Goal: Transaction & Acquisition: Purchase product/service

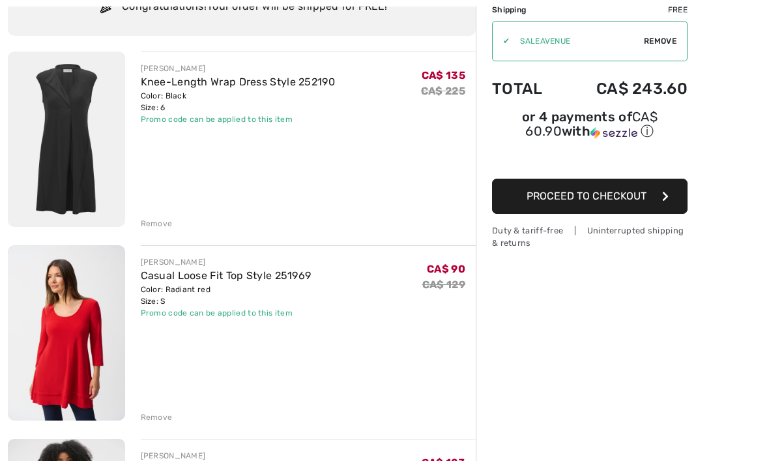
scroll to position [121, 0]
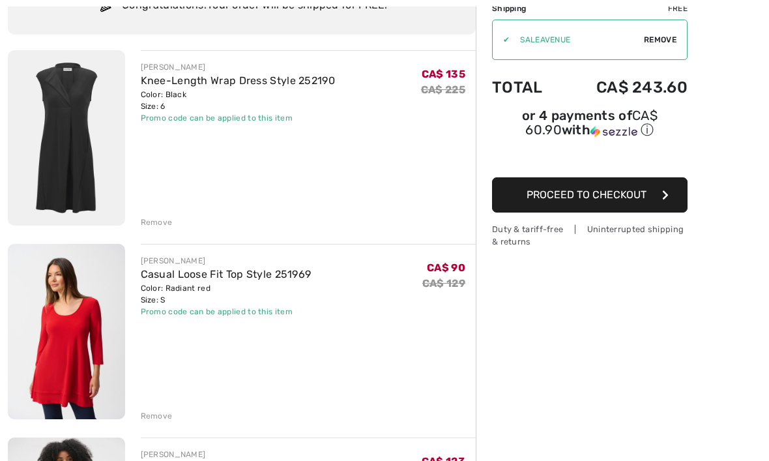
click at [266, 278] on link "Casual Loose Fit Top Style 251969" at bounding box center [226, 274] width 171 height 12
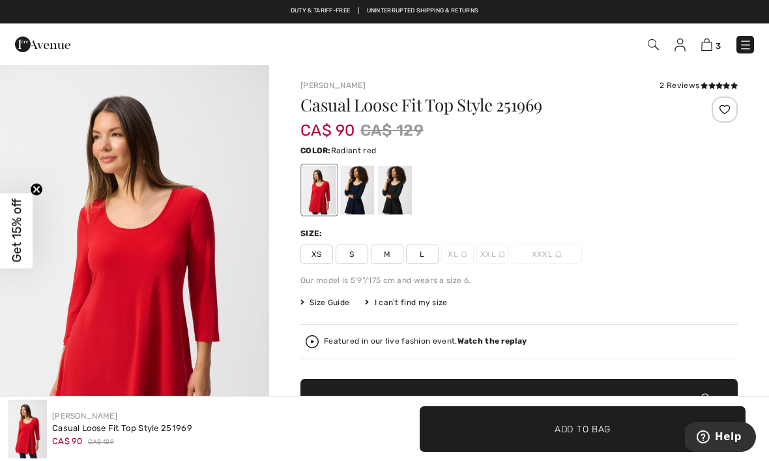
click at [397, 195] on div at bounding box center [395, 189] width 34 height 49
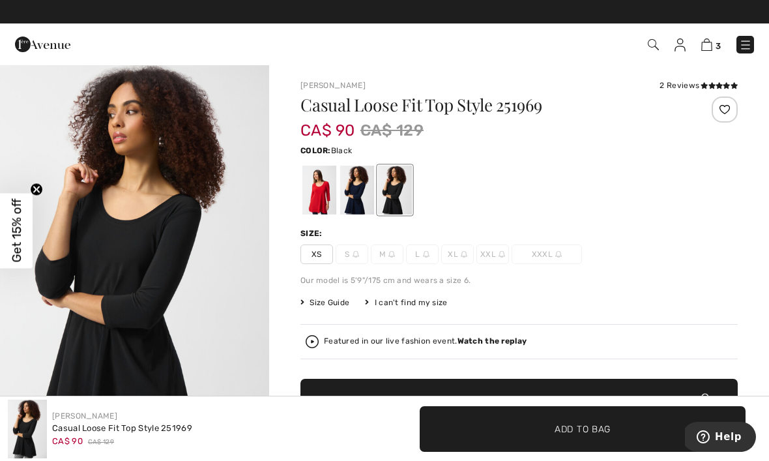
click at [391, 198] on div at bounding box center [395, 189] width 34 height 49
click at [358, 198] on div at bounding box center [357, 189] width 34 height 49
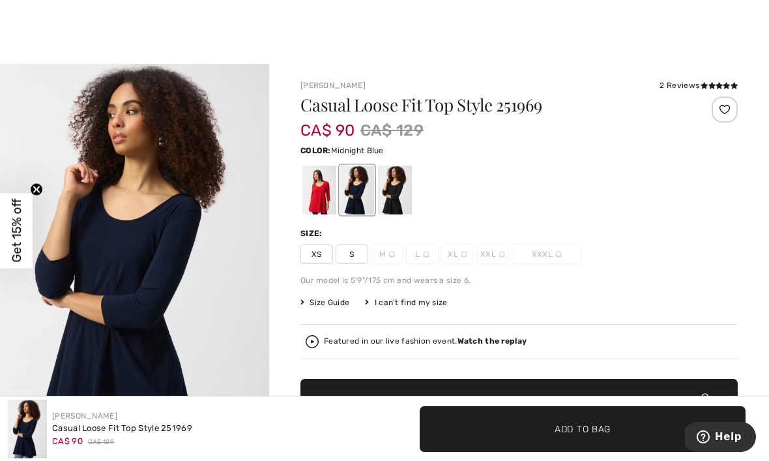
scroll to position [34, 0]
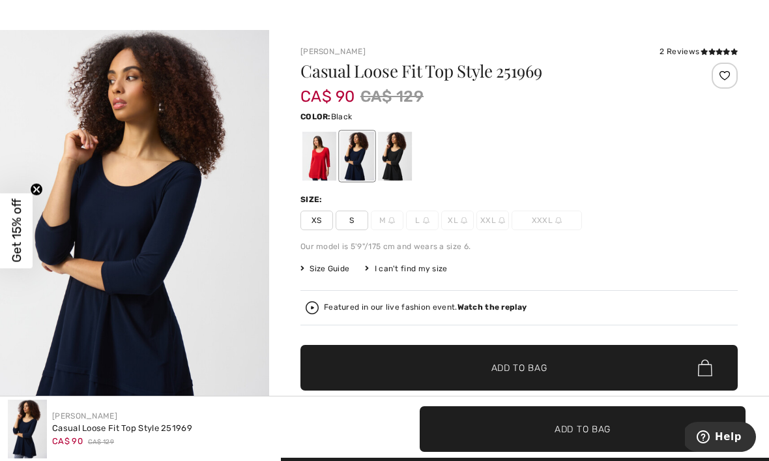
click at [397, 163] on div at bounding box center [395, 156] width 34 height 49
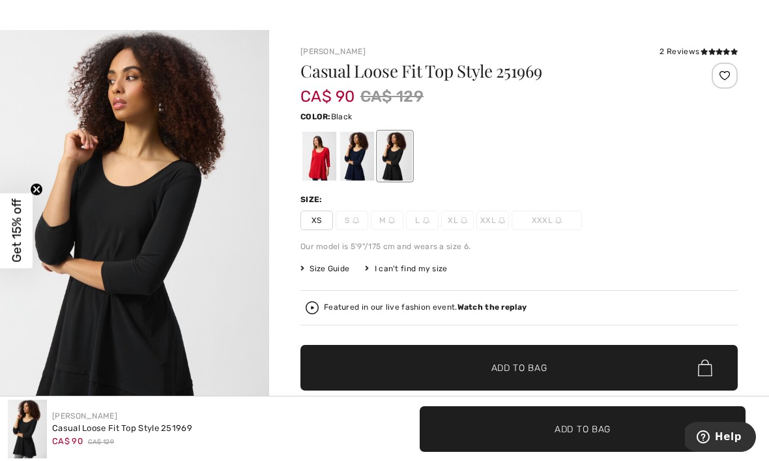
click at [401, 167] on div at bounding box center [395, 156] width 34 height 49
click at [311, 155] on div at bounding box center [319, 156] width 34 height 49
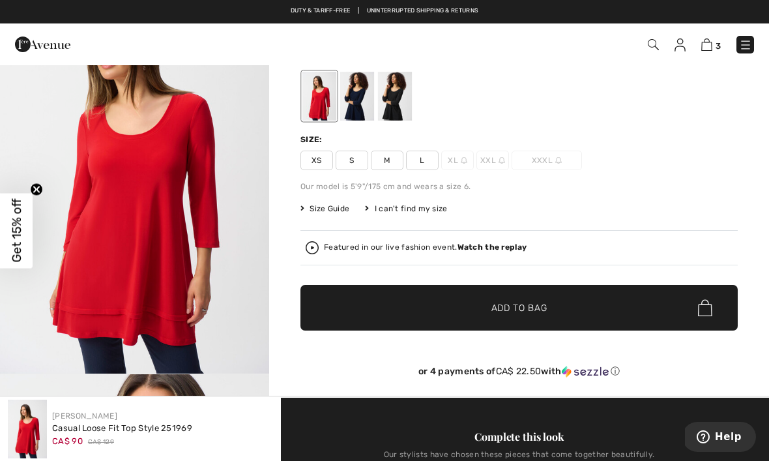
scroll to position [93, 0]
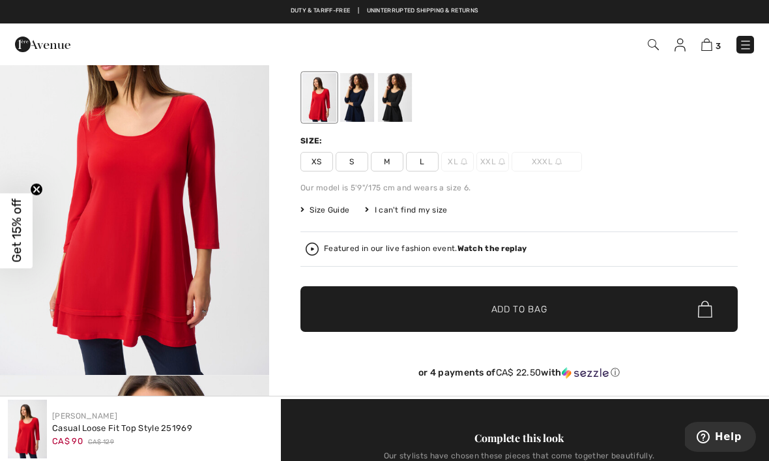
click at [384, 163] on span "M" at bounding box center [387, 162] width 33 height 20
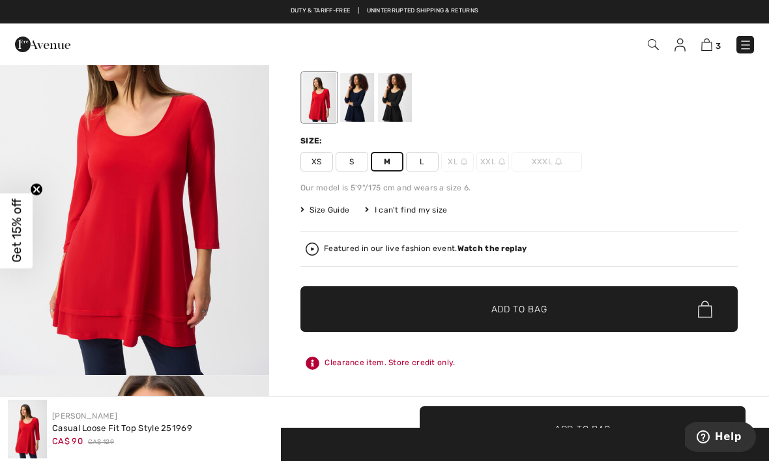
click at [551, 309] on span "✔ Added to Bag Add to Bag" at bounding box center [518, 309] width 437 height 46
click at [708, 45] on img at bounding box center [706, 44] width 11 height 12
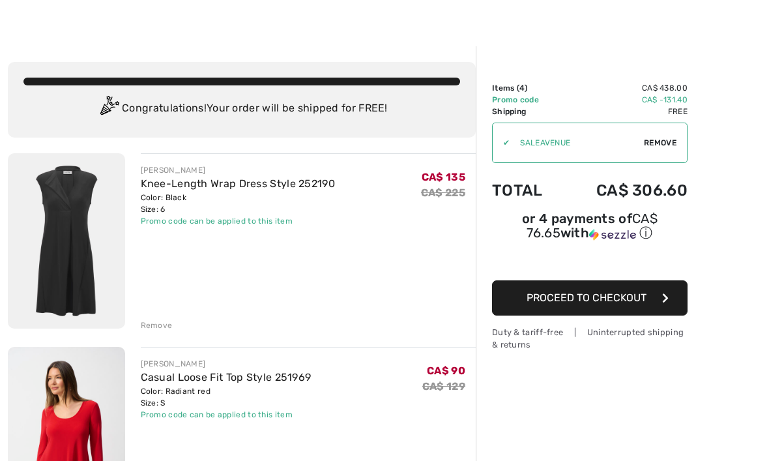
scroll to position [19, 0]
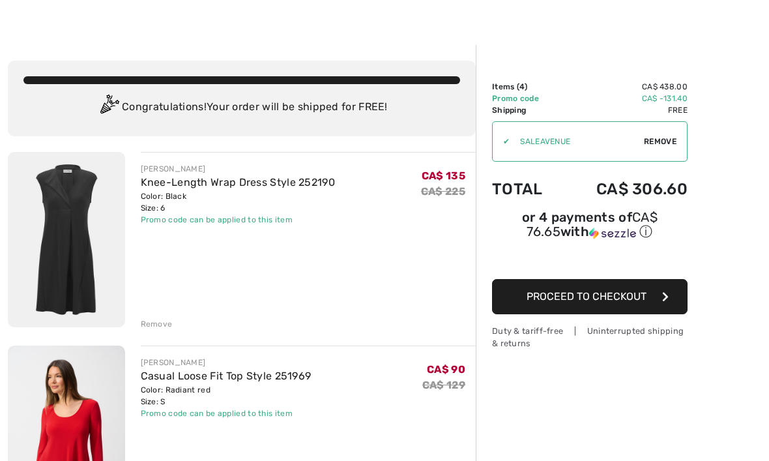
click at [153, 322] on div "Remove" at bounding box center [157, 324] width 32 height 12
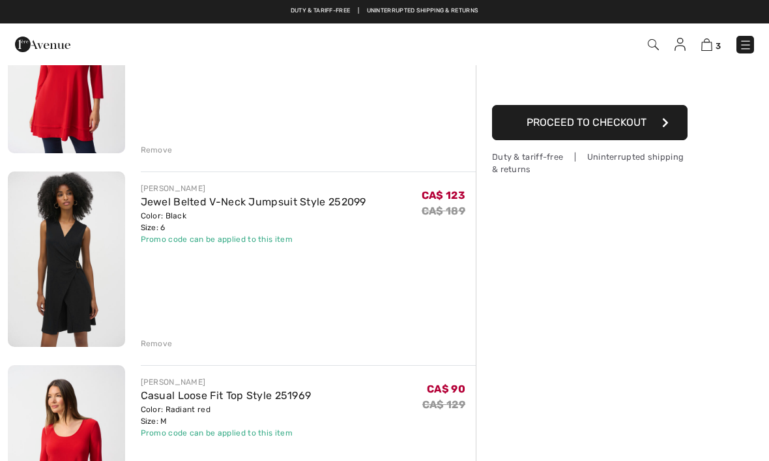
scroll to position [192, 0]
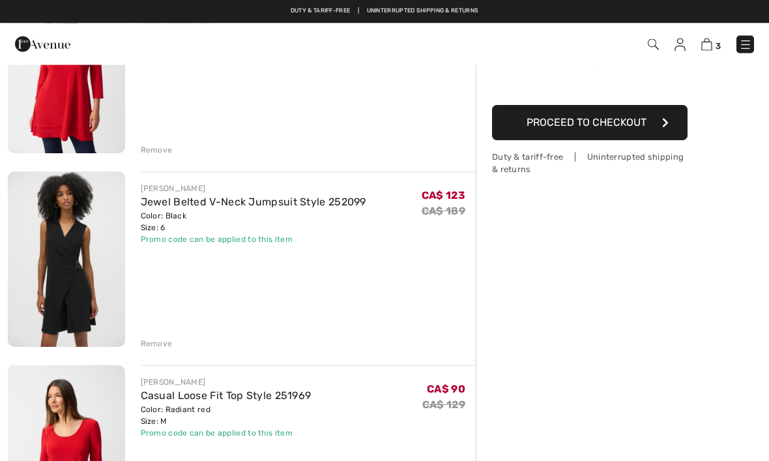
click at [157, 345] on div "Remove" at bounding box center [157, 344] width 32 height 12
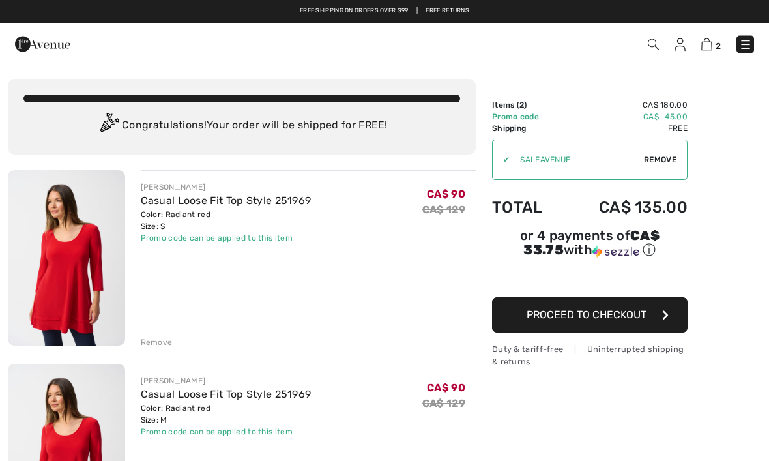
scroll to position [0, 0]
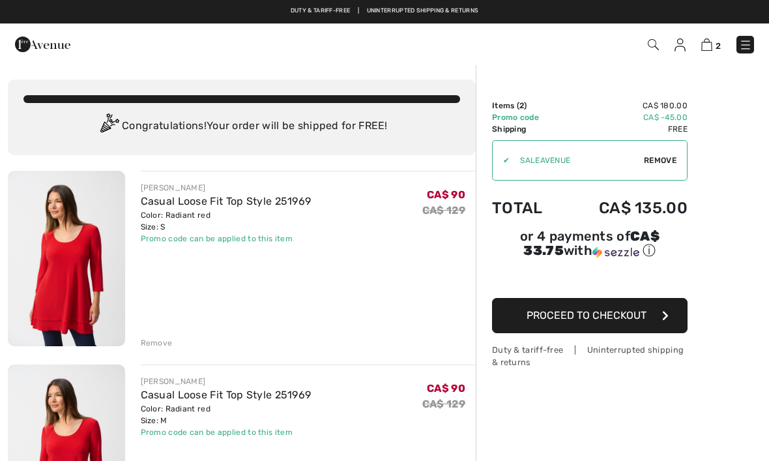
click at [607, 321] on span "Proceed to Checkout" at bounding box center [586, 315] width 120 height 12
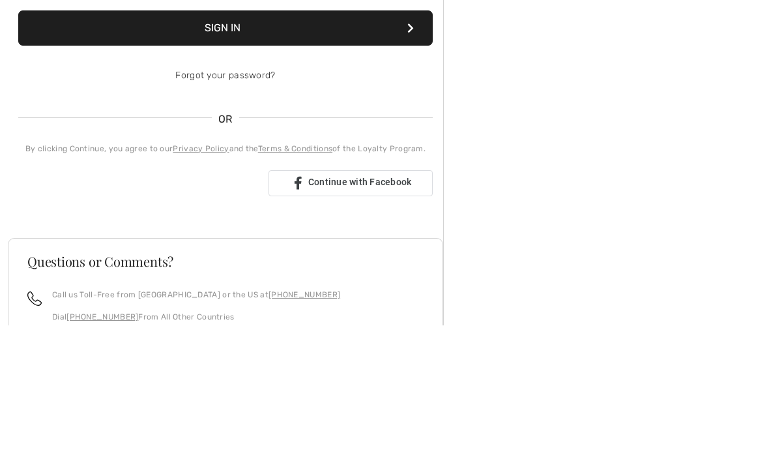
type input "porterj2009@hotmail.com"
click at [225, 164] on button "Sign In" at bounding box center [225, 164] width 414 height 35
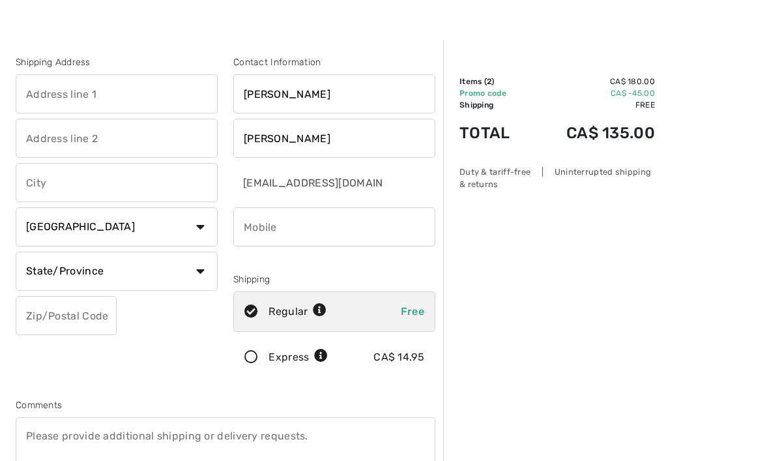
click at [101, 91] on input "text" at bounding box center [117, 93] width 202 height 39
type input "55"
type input "[PERSON_NAME][GEOGRAPHIC_DATA]"
type input "[GEOGRAPHIC_DATA]"
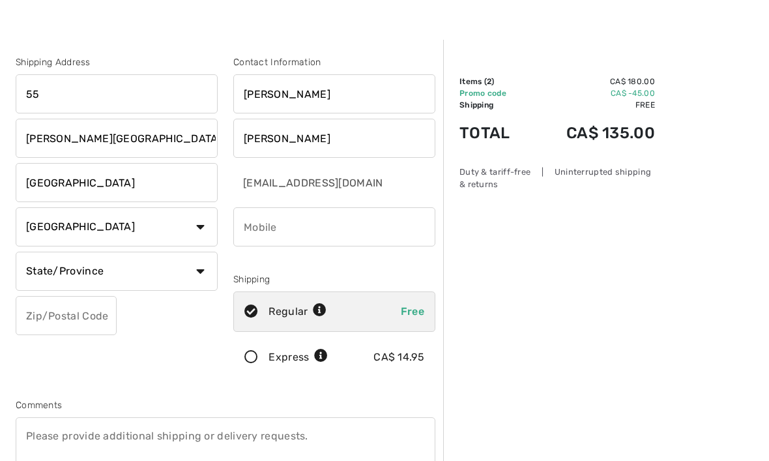
select select "ON"
type input "L8J0B7"
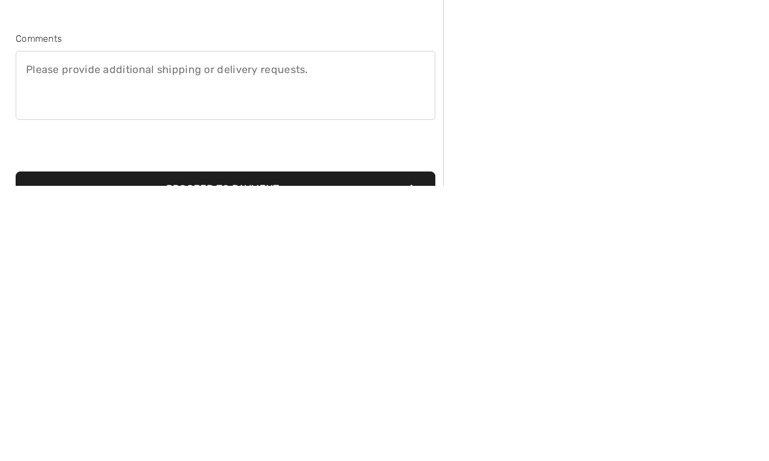
scroll to position [119, 0]
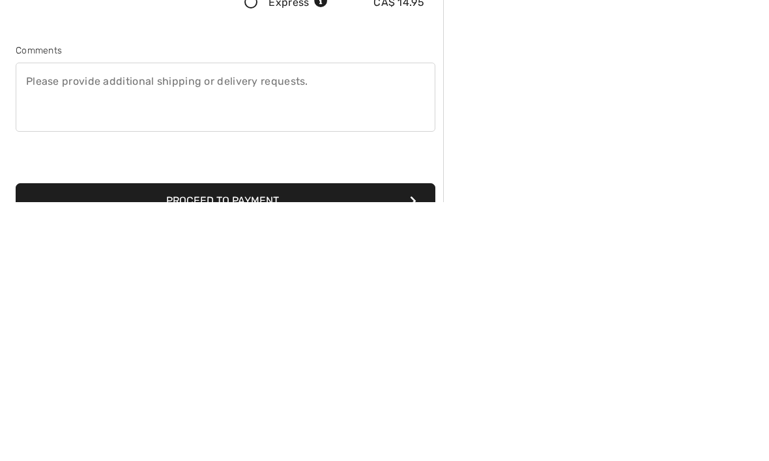
click at [298, 442] on button "Proceed to Payment" at bounding box center [226, 459] width 420 height 35
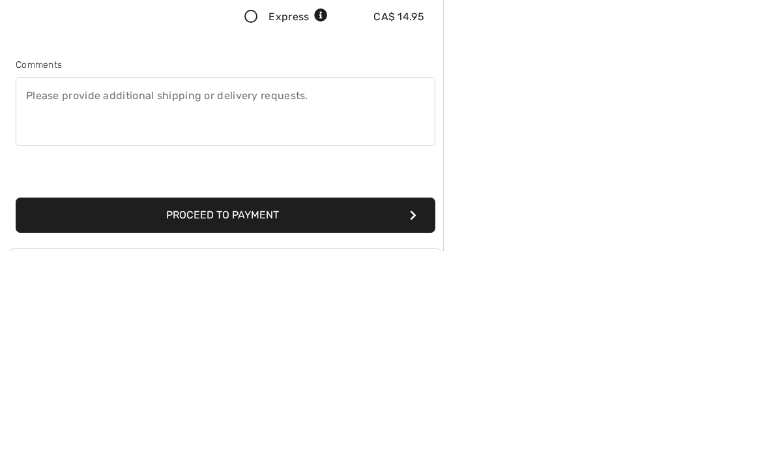
scroll to position [137, 0]
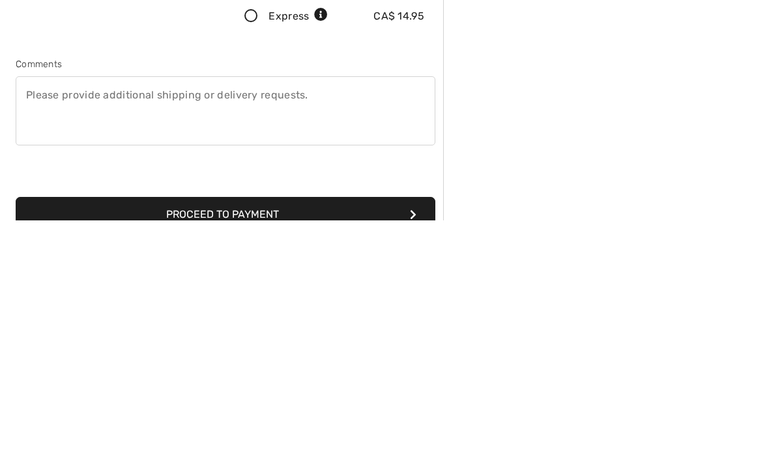
click at [370, 119] on input "phone" at bounding box center [334, 113] width 202 height 39
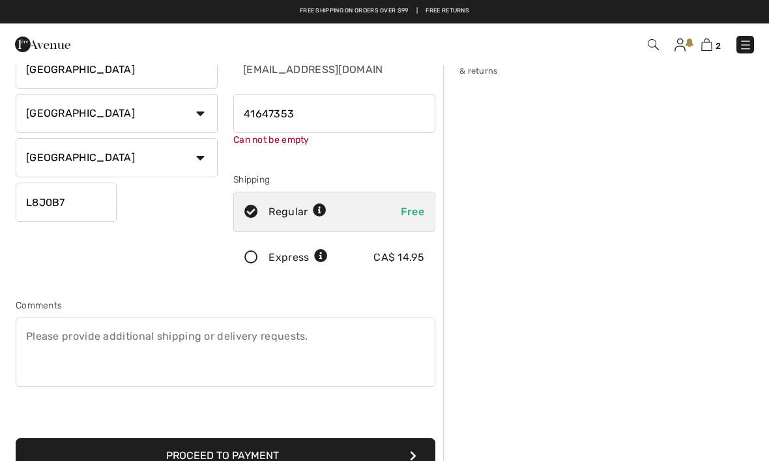
type input "4164735350"
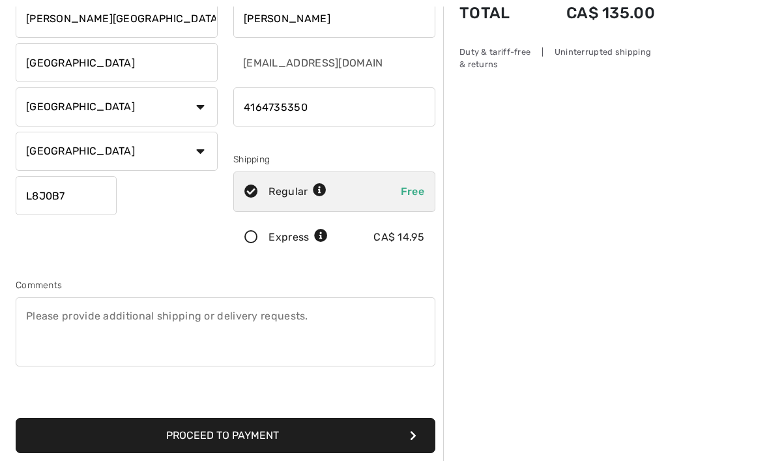
scroll to position [144, 0]
click at [340, 435] on button "Proceed to Payment" at bounding box center [226, 435] width 420 height 35
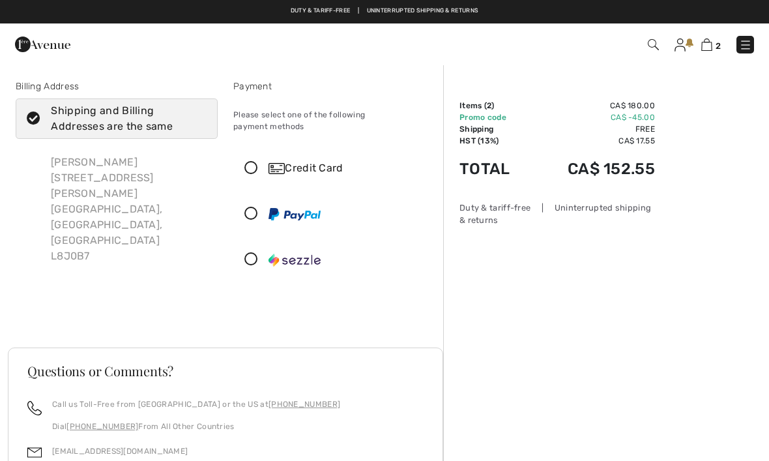
click at [326, 161] on div "Credit Card" at bounding box center [347, 168] width 158 height 16
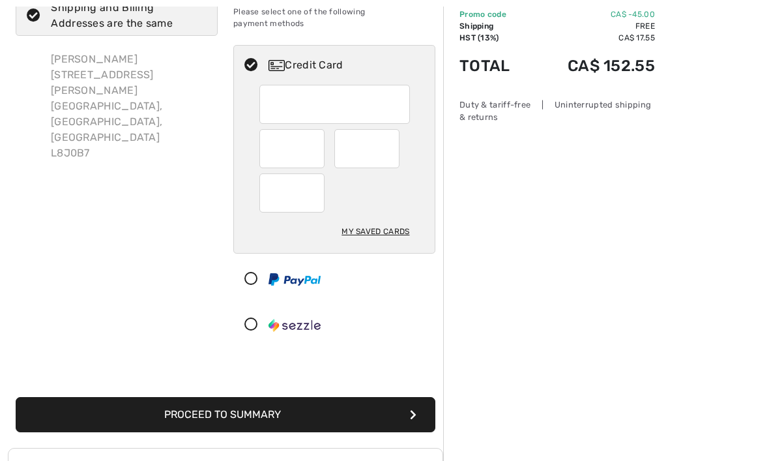
scroll to position [102, 0]
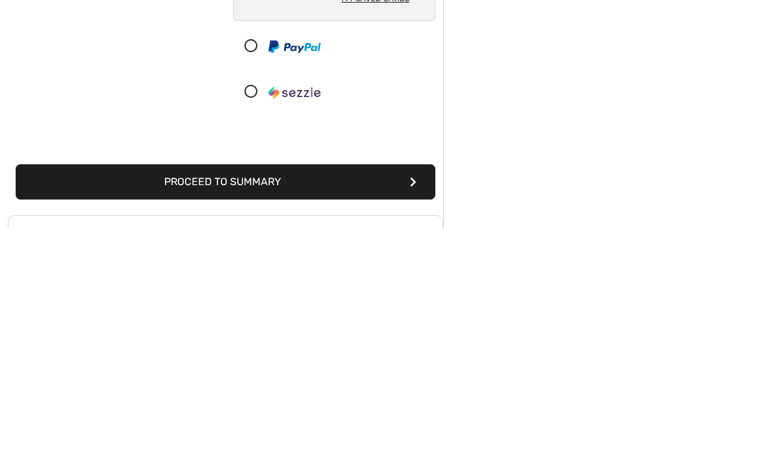
click at [366, 397] on button "Proceed to Summary" at bounding box center [226, 414] width 420 height 35
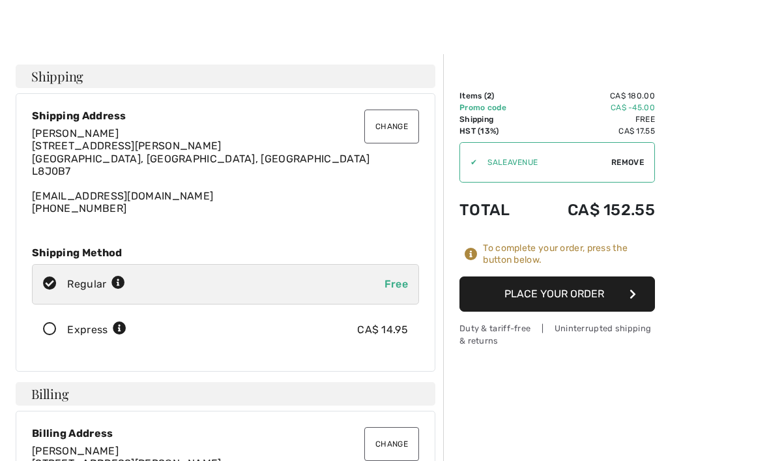
scroll to position [20, 0]
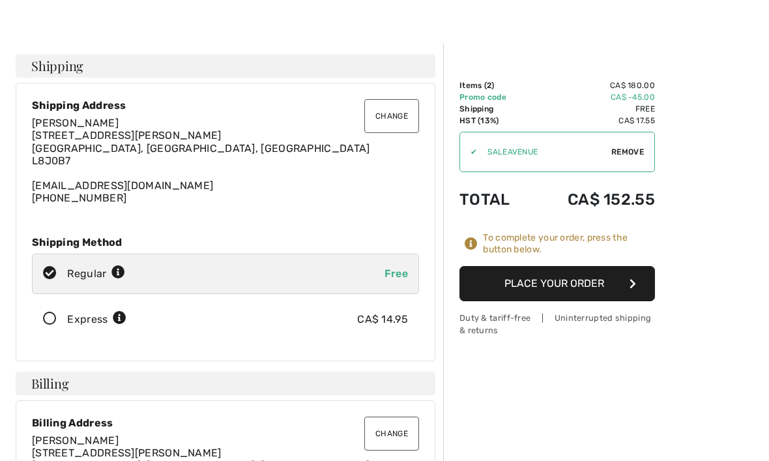
click at [631, 281] on icon "button" at bounding box center [632, 283] width 7 height 10
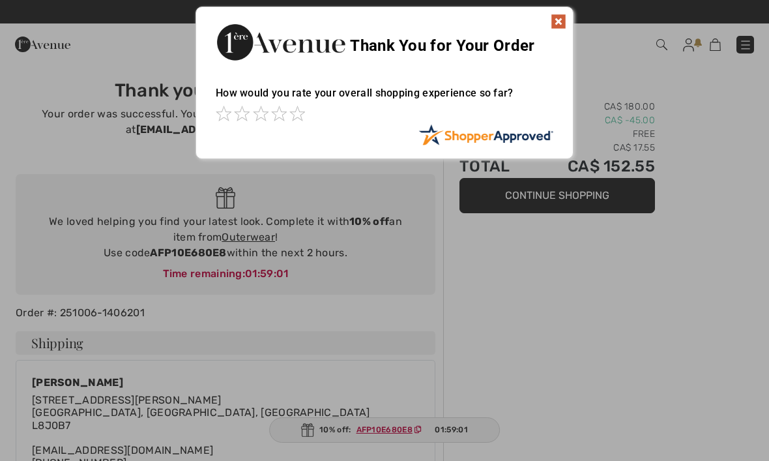
click at [584, 42] on div "Sorry! Something went wrong. Close Thank You for Your Order How would you rate …" at bounding box center [384, 82] width 769 height 165
click at [560, 19] on img at bounding box center [558, 22] width 16 height 16
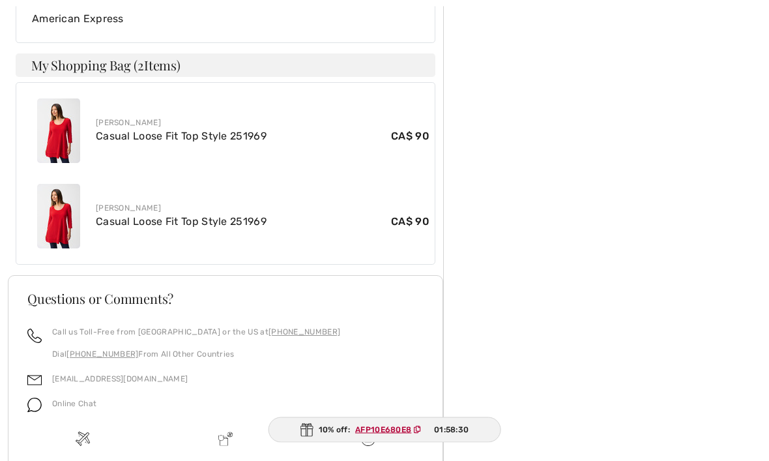
scroll to position [664, 0]
